Goal: Information Seeking & Learning: Check status

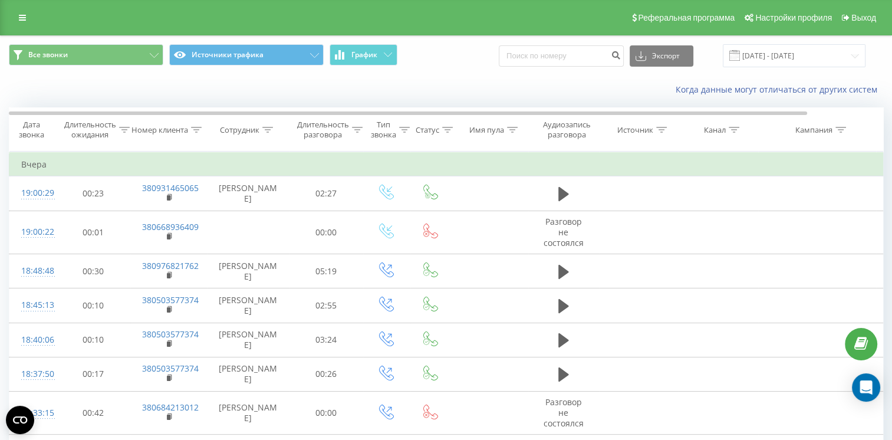
click at [740, 58] on span at bounding box center [735, 55] width 11 height 11
click at [740, 56] on span at bounding box center [735, 55] width 11 height 11
click at [752, 54] on input "18.09.2025 - 18.09.2025" at bounding box center [794, 55] width 143 height 23
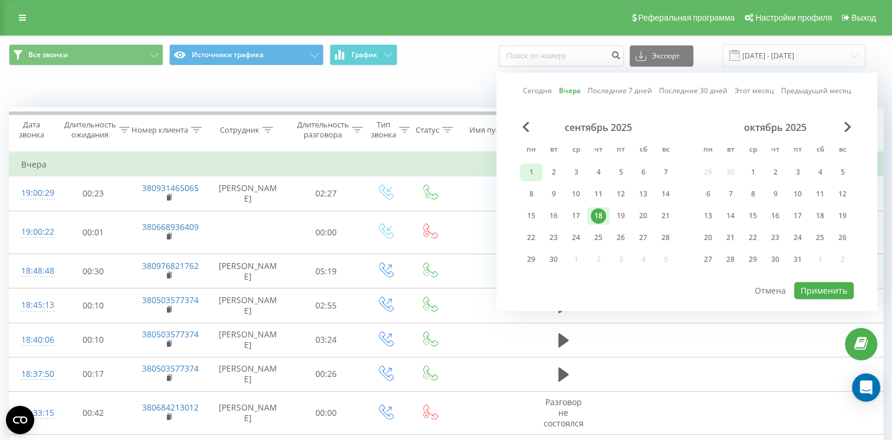
click at [531, 171] on div "1" at bounding box center [531, 172] width 15 height 15
click at [623, 215] on div "19" at bounding box center [620, 215] width 15 height 15
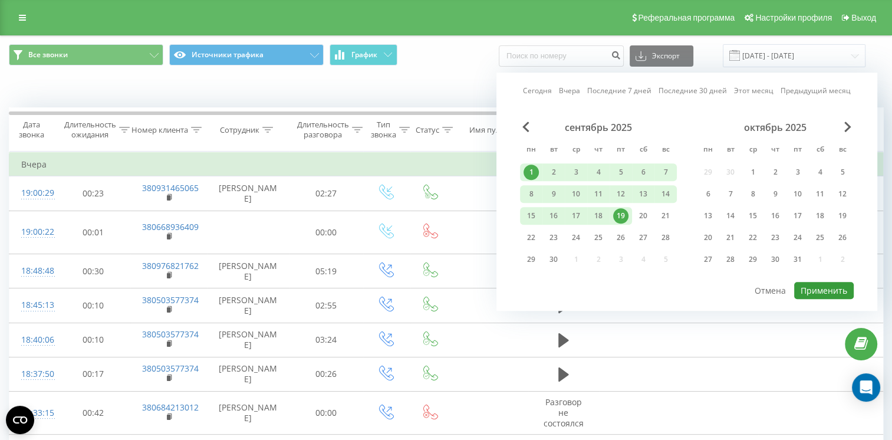
click at [828, 287] on button "Применить" at bounding box center [825, 290] width 60 height 17
type input "01.09.2025 - 19.09.2025"
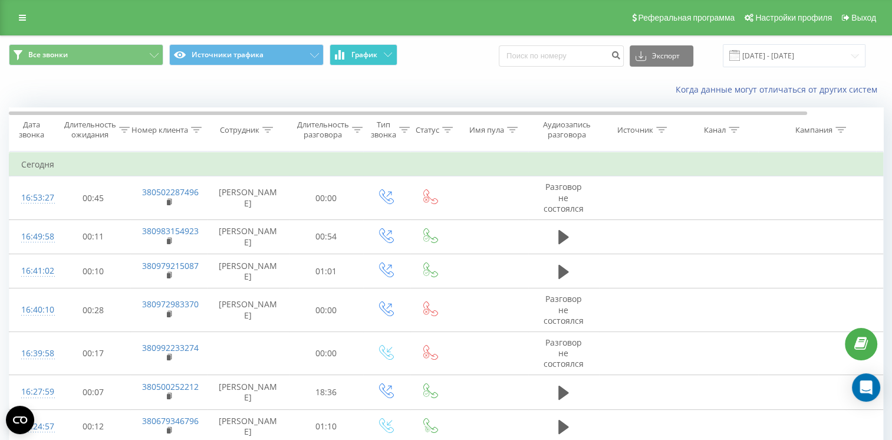
click at [362, 58] on span "График" at bounding box center [365, 55] width 26 height 8
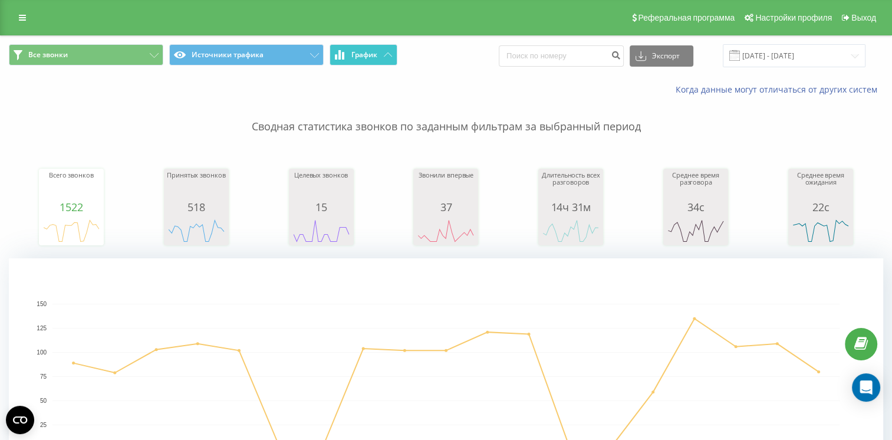
click at [339, 57] on icon at bounding box center [340, 54] width 2 height 9
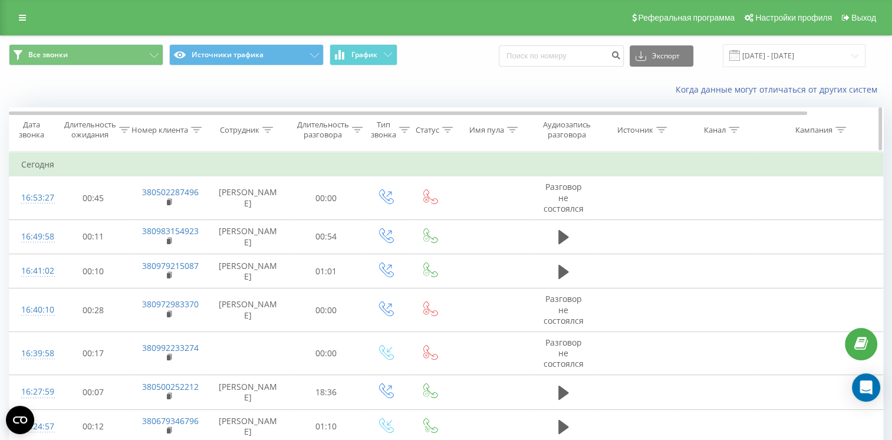
click at [484, 129] on div "Имя пула" at bounding box center [487, 130] width 35 height 10
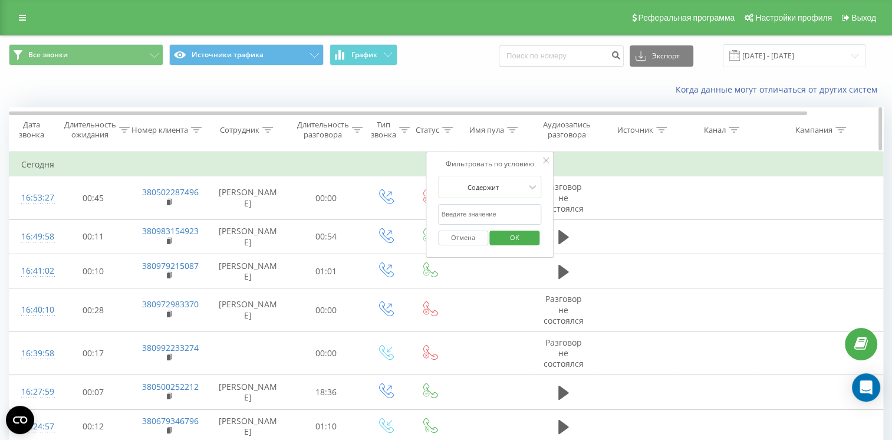
click at [484, 129] on div "Имя пула" at bounding box center [487, 130] width 35 height 10
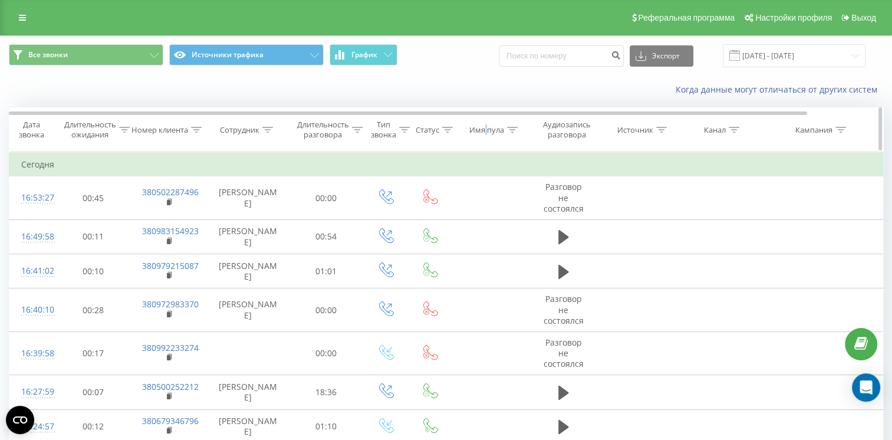
click at [484, 129] on div "Имя пула" at bounding box center [487, 130] width 35 height 10
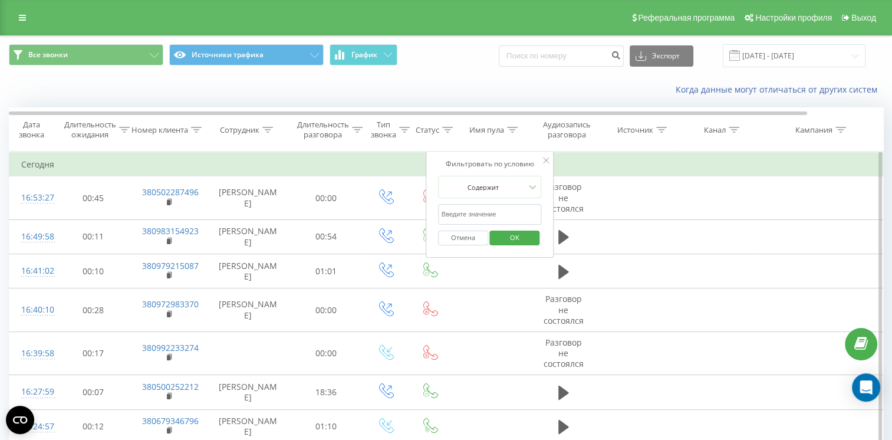
click at [485, 209] on input "text" at bounding box center [490, 214] width 104 height 21
type input "Попесик"
click at [505, 238] on span "OK" at bounding box center [514, 237] width 33 height 18
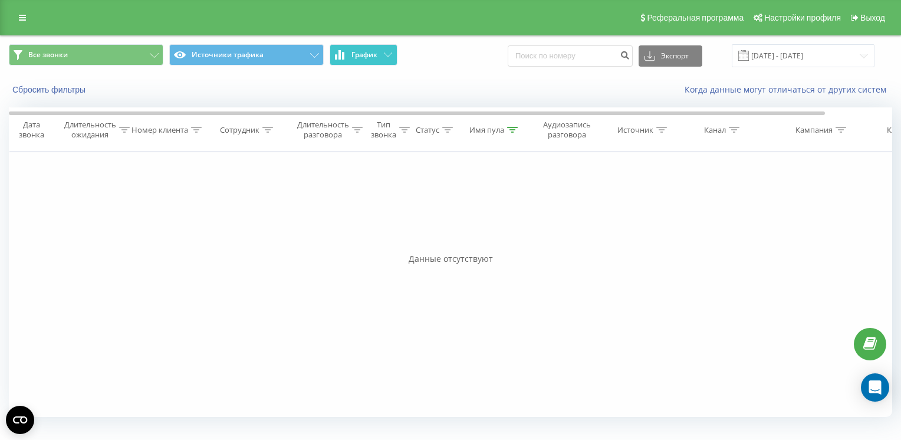
click at [372, 57] on span "График" at bounding box center [365, 55] width 26 height 8
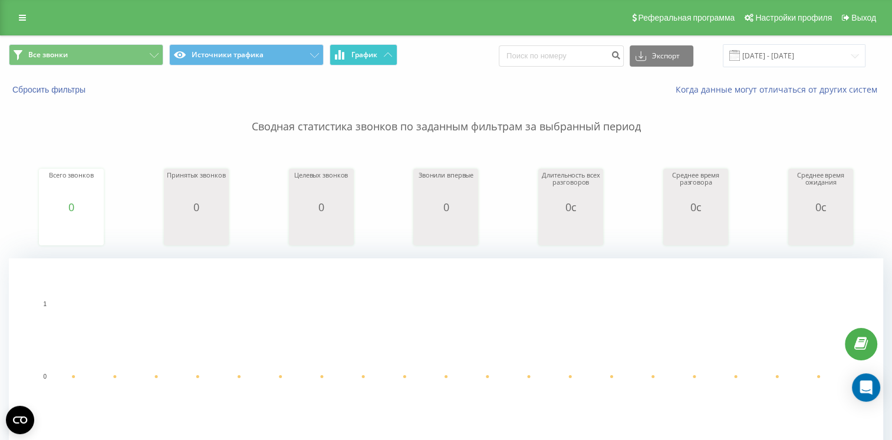
click at [368, 57] on span "График" at bounding box center [365, 55] width 26 height 8
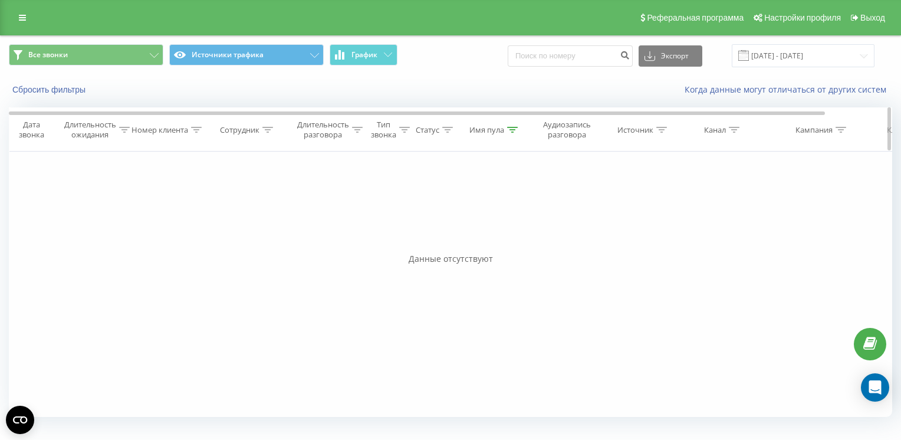
click at [265, 127] on icon at bounding box center [267, 130] width 11 height 6
click at [250, 211] on input "text" at bounding box center [248, 214] width 104 height 21
type input "Попесик"
click at [265, 235] on span "OK" at bounding box center [273, 237] width 33 height 18
click at [504, 126] on div "Имя пула" at bounding box center [494, 130] width 48 height 10
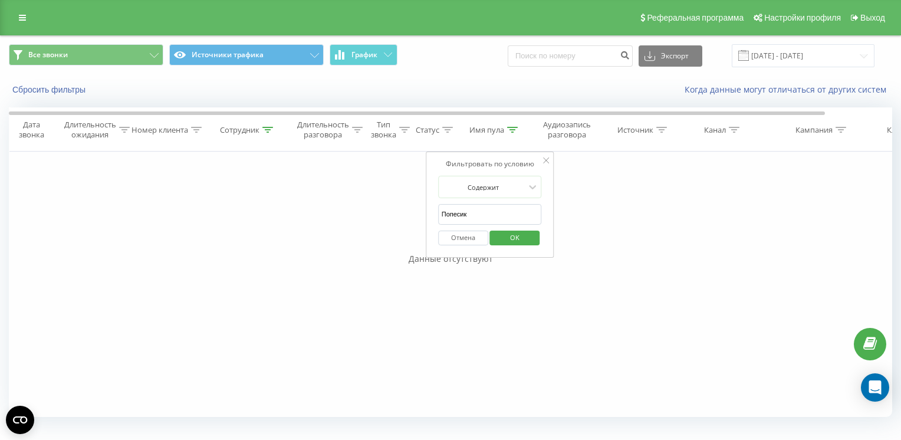
drag, startPoint x: 483, startPoint y: 206, endPoint x: 446, endPoint y: 209, distance: 36.6
click at [446, 209] on input "Попесик" at bounding box center [490, 214] width 104 height 21
type input "П"
click at [497, 238] on button "OK" at bounding box center [515, 238] width 50 height 15
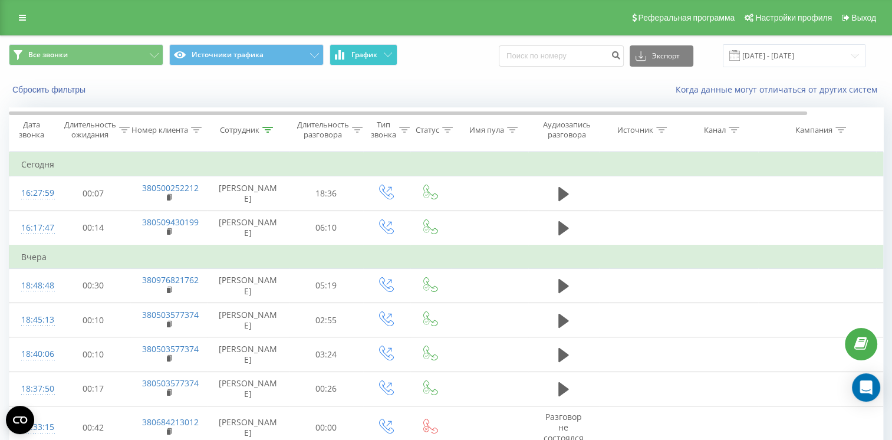
click at [385, 60] on button "График" at bounding box center [364, 54] width 68 height 21
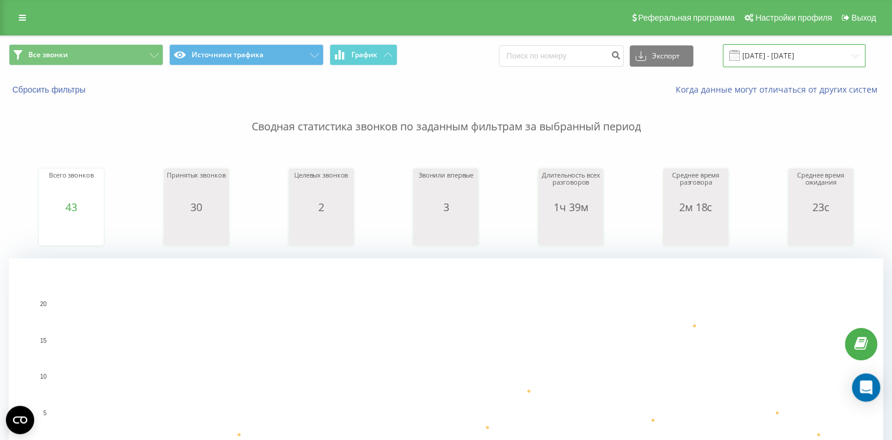
click at [745, 63] on input "01.09.2025 - 19.09.2025" at bounding box center [794, 55] width 143 height 23
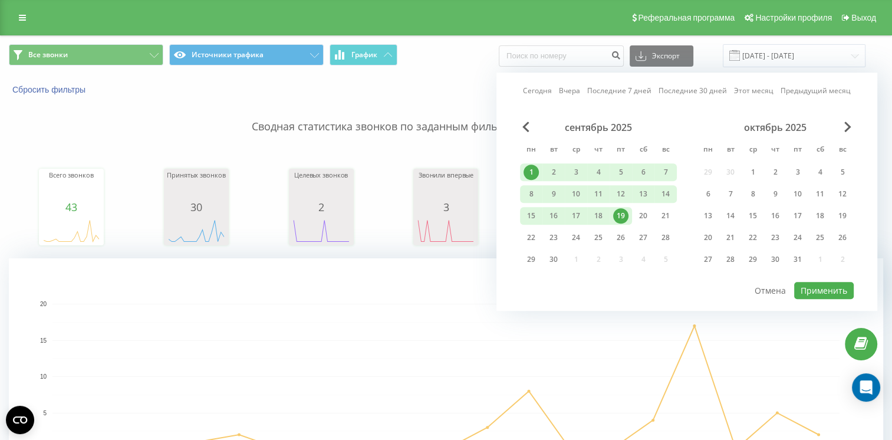
click at [622, 212] on div "19" at bounding box center [620, 215] width 15 height 15
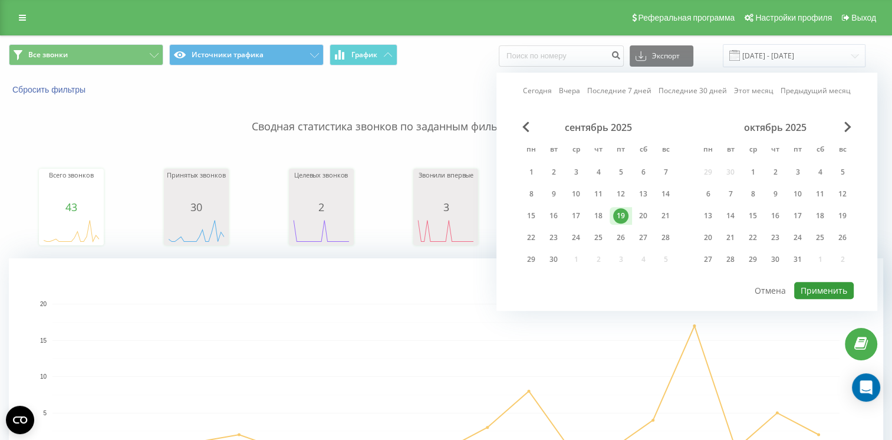
click at [813, 288] on button "Применить" at bounding box center [825, 290] width 60 height 17
type input "[DATE] - [DATE]"
